Goal: Check status: Check status

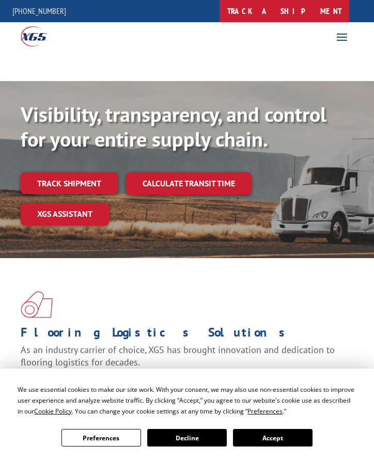
click at [314, 20] on link "track a shipment" at bounding box center [284, 11] width 130 height 22
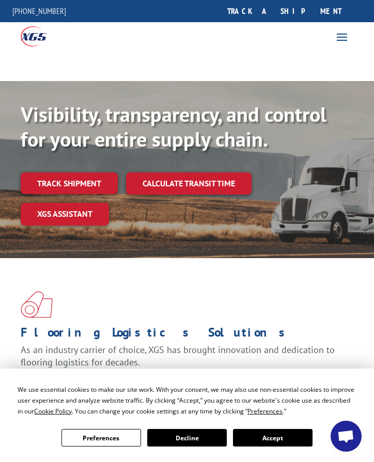
click at [265, 447] on div "We use essential cookies to make our site work. With your consent, we may also …" at bounding box center [187, 415] width 374 height 93
click at [265, 430] on button "Accept" at bounding box center [273, 438] width 80 height 18
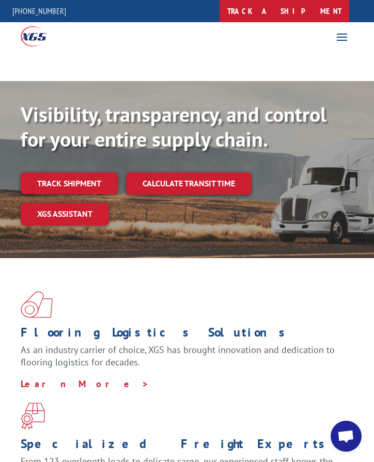
click at [289, 20] on link "track a shipment" at bounding box center [284, 11] width 130 height 22
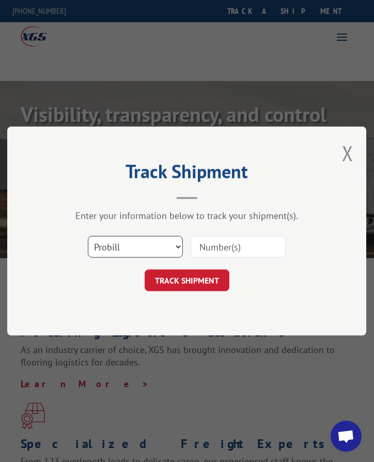
click at [158, 247] on select "Select category... Probill BOL PO" at bounding box center [135, 247] width 95 height 22
click at [88, 236] on select "Select category... Probill BOL PO" at bounding box center [135, 247] width 95 height 22
click at [118, 257] on select "Select category... Probill BOL PO" at bounding box center [135, 247] width 95 height 22
select select "po"
click at [88, 236] on select "Select category... Probill BOL PO" at bounding box center [135, 247] width 95 height 22
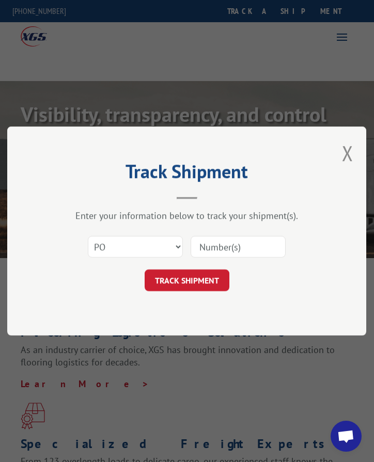
click at [236, 254] on input at bounding box center [238, 247] width 95 height 22
type input "505824"
click button "TRACK SHIPMENT" at bounding box center [187, 281] width 85 height 22
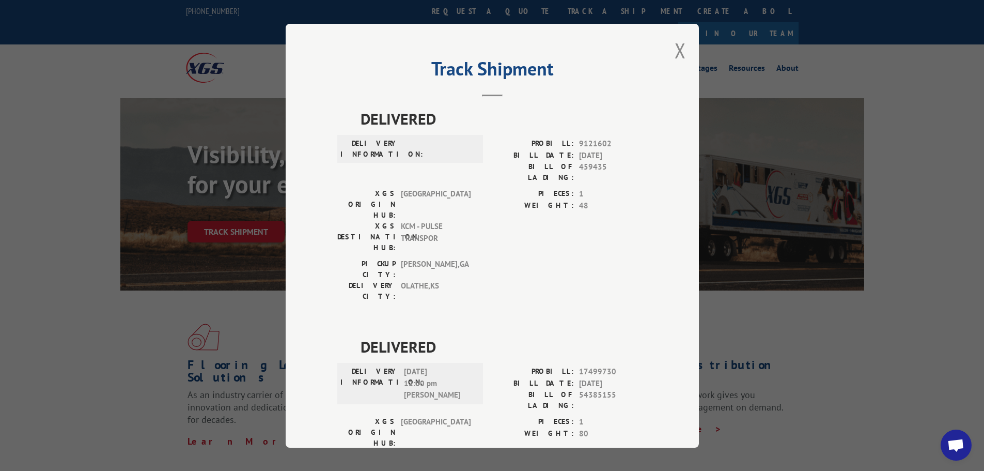
click at [373, 53] on div "Track Shipment DELIVERED DELIVERY INFORMATION: PROBILL: 9121602 BILL DATE: [DAT…" at bounding box center [492, 236] width 413 height 424
click at [373, 53] on button "Close modal" at bounding box center [680, 50] width 11 height 27
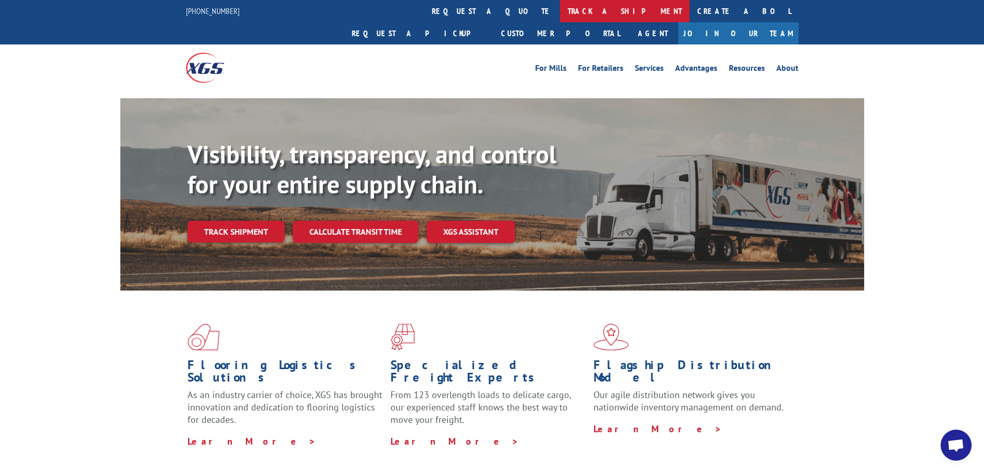
click at [373, 14] on link "track a shipment" at bounding box center [625, 11] width 130 height 22
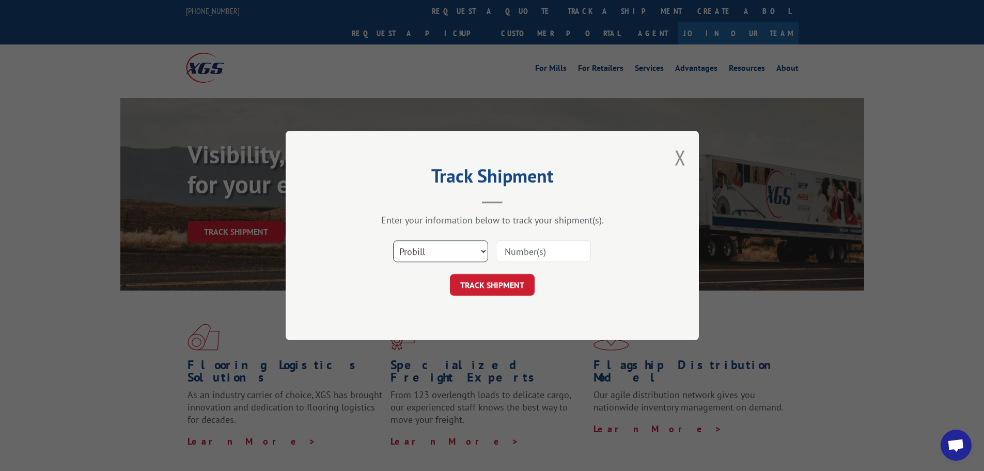
click at [373, 248] on select "Select category... Probill BOL PO" at bounding box center [440, 251] width 95 height 22
select select "po"
click at [373, 240] on select "Select category... Probill BOL PO" at bounding box center [440, 251] width 95 height 22
click at [373, 243] on input at bounding box center [543, 251] width 95 height 22
type input "505913"
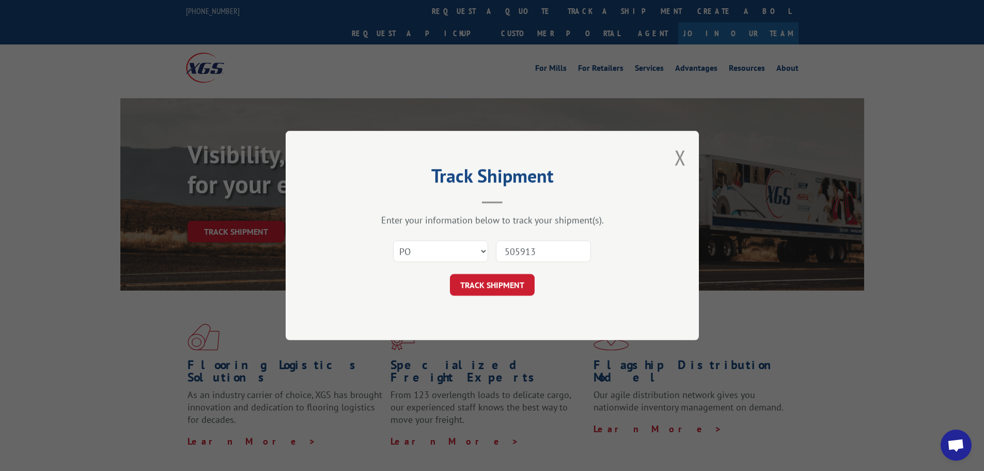
click button "TRACK SHIPMENT" at bounding box center [492, 285] width 85 height 22
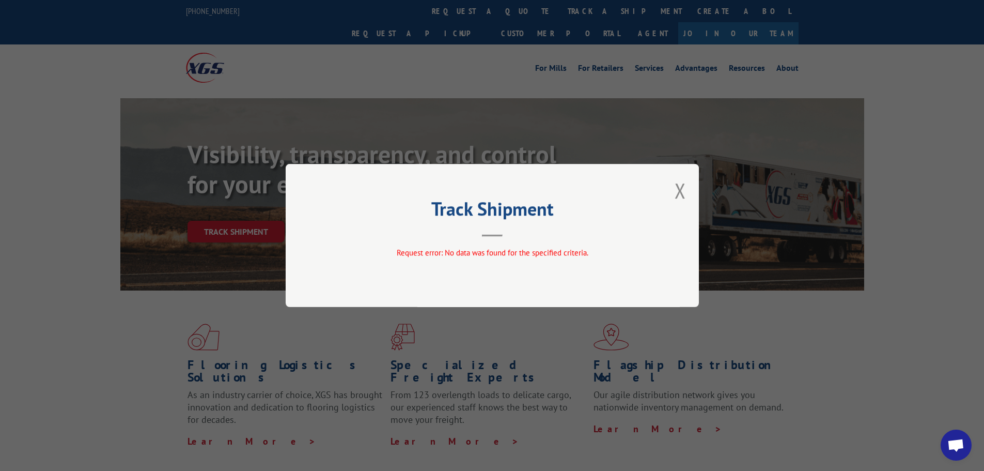
click at [373, 191] on div "Track Shipment Request error: No data was found for the specified criteria." at bounding box center [492, 235] width 413 height 143
click at [373, 192] on button "Close modal" at bounding box center [680, 190] width 11 height 27
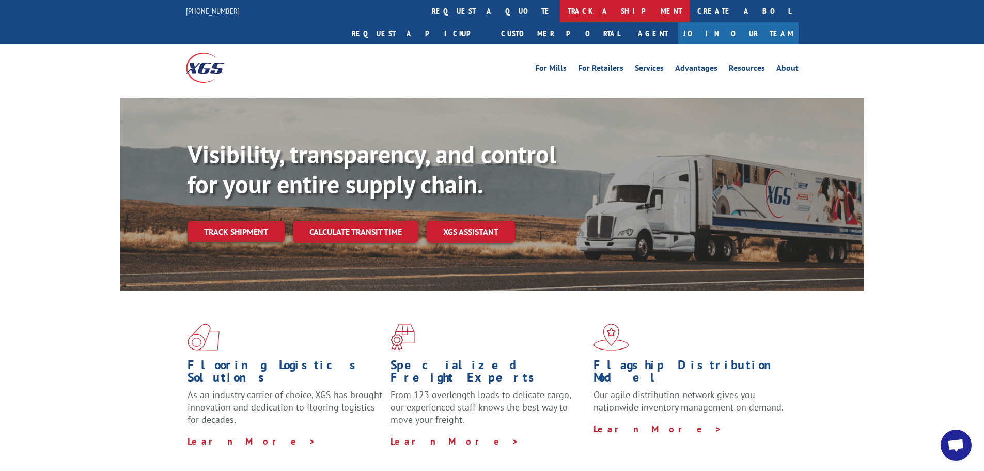
click at [373, 15] on link "track a shipment" at bounding box center [625, 11] width 130 height 22
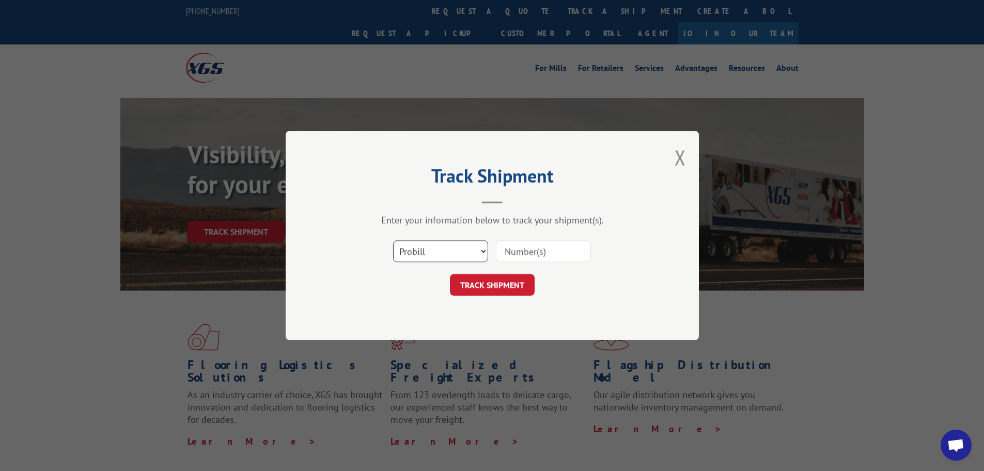
drag, startPoint x: 478, startPoint y: 251, endPoint x: 465, endPoint y: 259, distance: 15.1
click at [373, 251] on select "Select category... Probill BOL PO" at bounding box center [440, 251] width 95 height 22
select select "po"
click at [373, 240] on select "Select category... Probill BOL PO" at bounding box center [440, 251] width 95 height 22
click at [373, 263] on div at bounding box center [543, 251] width 95 height 24
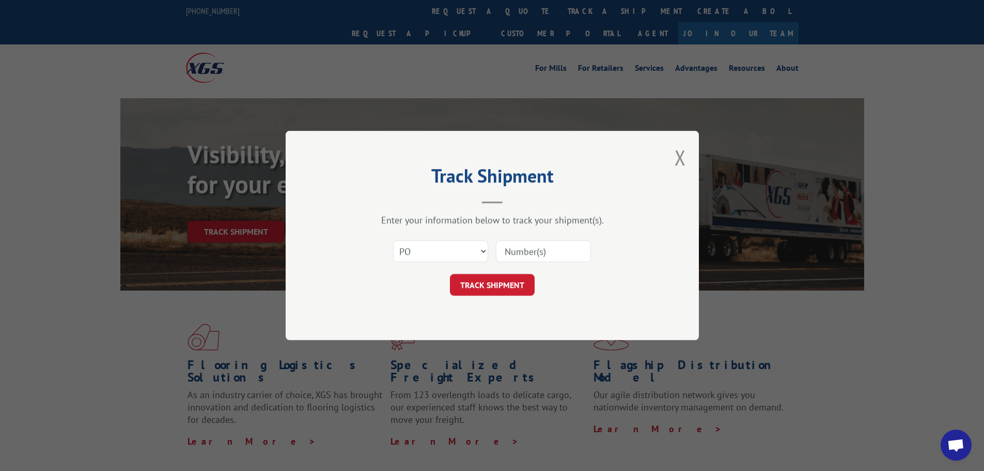
click at [373, 256] on input at bounding box center [543, 251] width 95 height 22
type input "505913"
click button "TRACK SHIPMENT" at bounding box center [492, 285] width 85 height 22
